Goal: Task Accomplishment & Management: Manage account settings

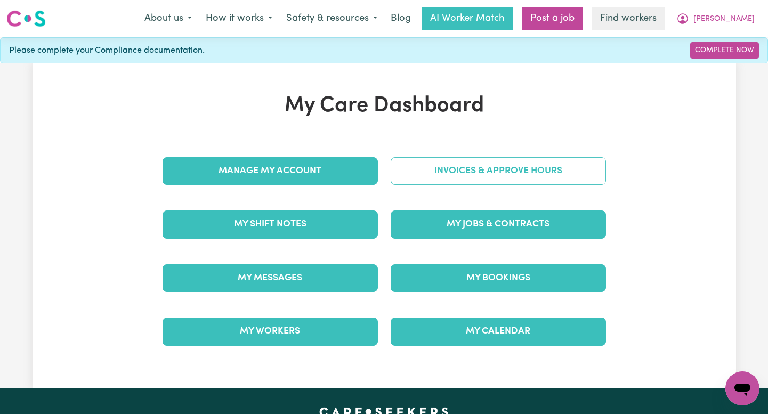
click at [483, 159] on link "Invoices & Approve Hours" at bounding box center [498, 171] width 215 height 28
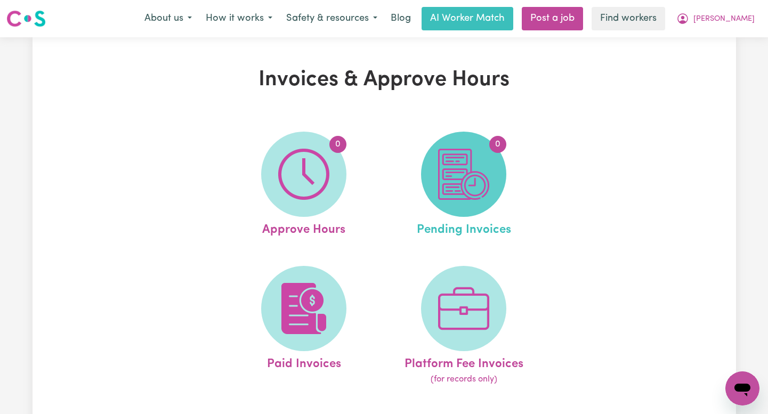
click at [480, 164] on img at bounding box center [463, 174] width 51 height 51
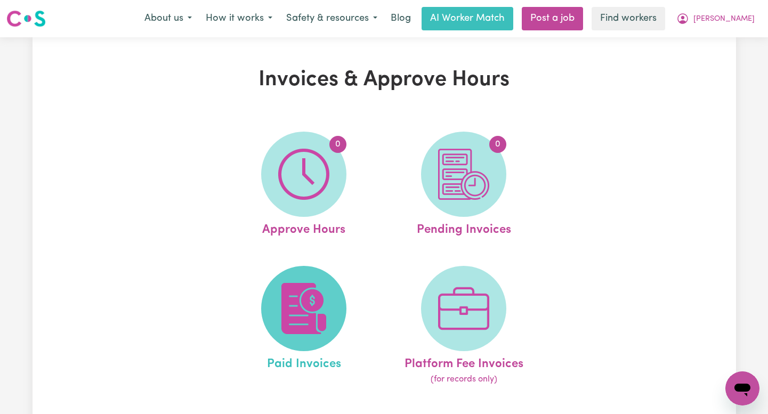
click at [297, 347] on span at bounding box center [303, 308] width 85 height 85
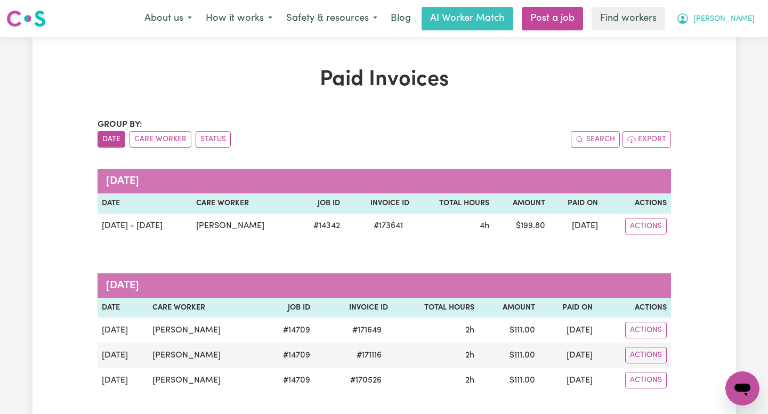
click at [737, 23] on span "[PERSON_NAME]" at bounding box center [723, 19] width 61 height 12
click at [713, 61] on link "Logout" at bounding box center [719, 61] width 84 height 20
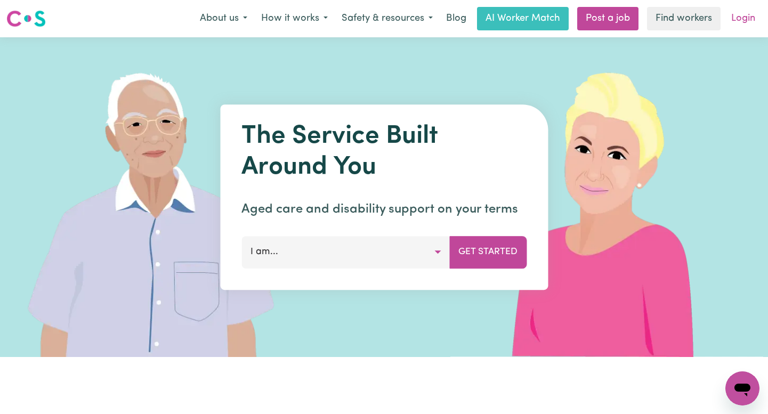
click at [746, 17] on link "Login" at bounding box center [743, 18] width 37 height 23
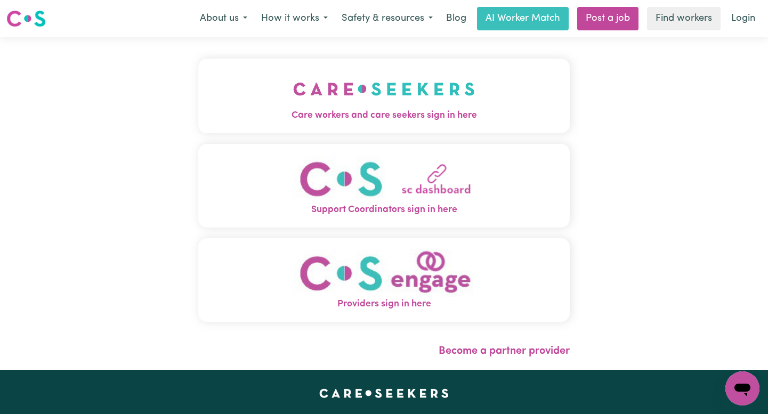
click at [364, 76] on img "Care workers and care seekers sign in here" at bounding box center [384, 88] width 182 height 39
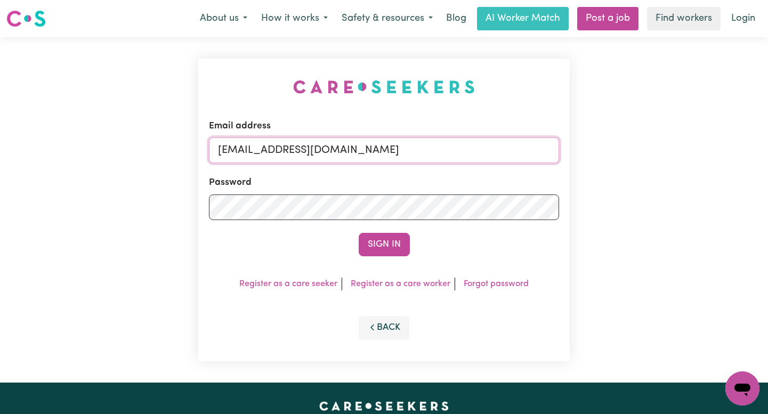
drag, startPoint x: 513, startPoint y: 149, endPoint x: 272, endPoint y: 148, distance: 240.9
click at [272, 149] on input "[EMAIL_ADDRESS][DOMAIN_NAME]" at bounding box center [384, 150] width 350 height 26
paste input "hondaHorspool"
type input "[EMAIL_ADDRESS][DOMAIN_NAME]"
click at [359, 233] on button "Sign In" at bounding box center [384, 244] width 51 height 23
